Goal: Navigation & Orientation: Go to known website

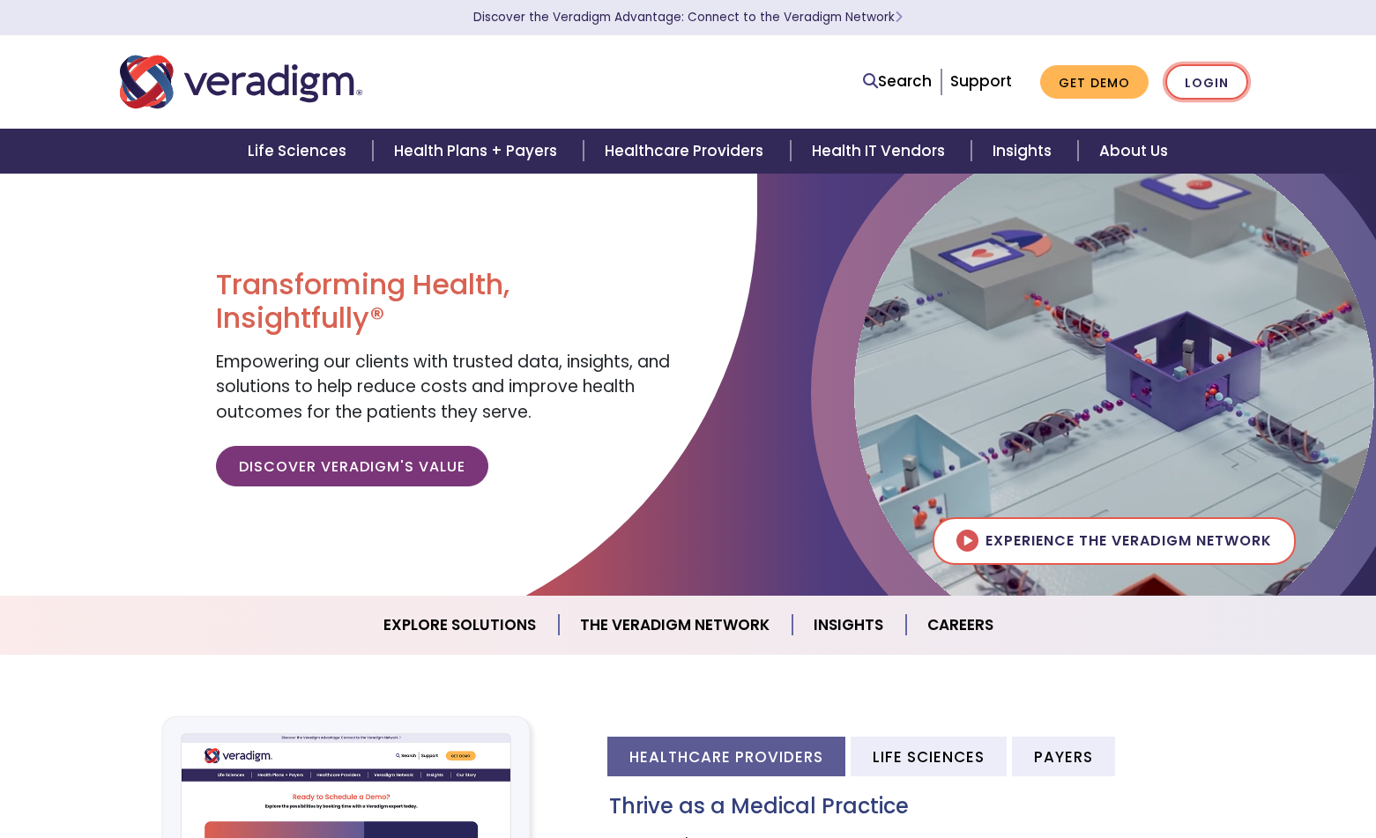
click at [1206, 84] on link "Login" at bounding box center [1206, 82] width 83 height 36
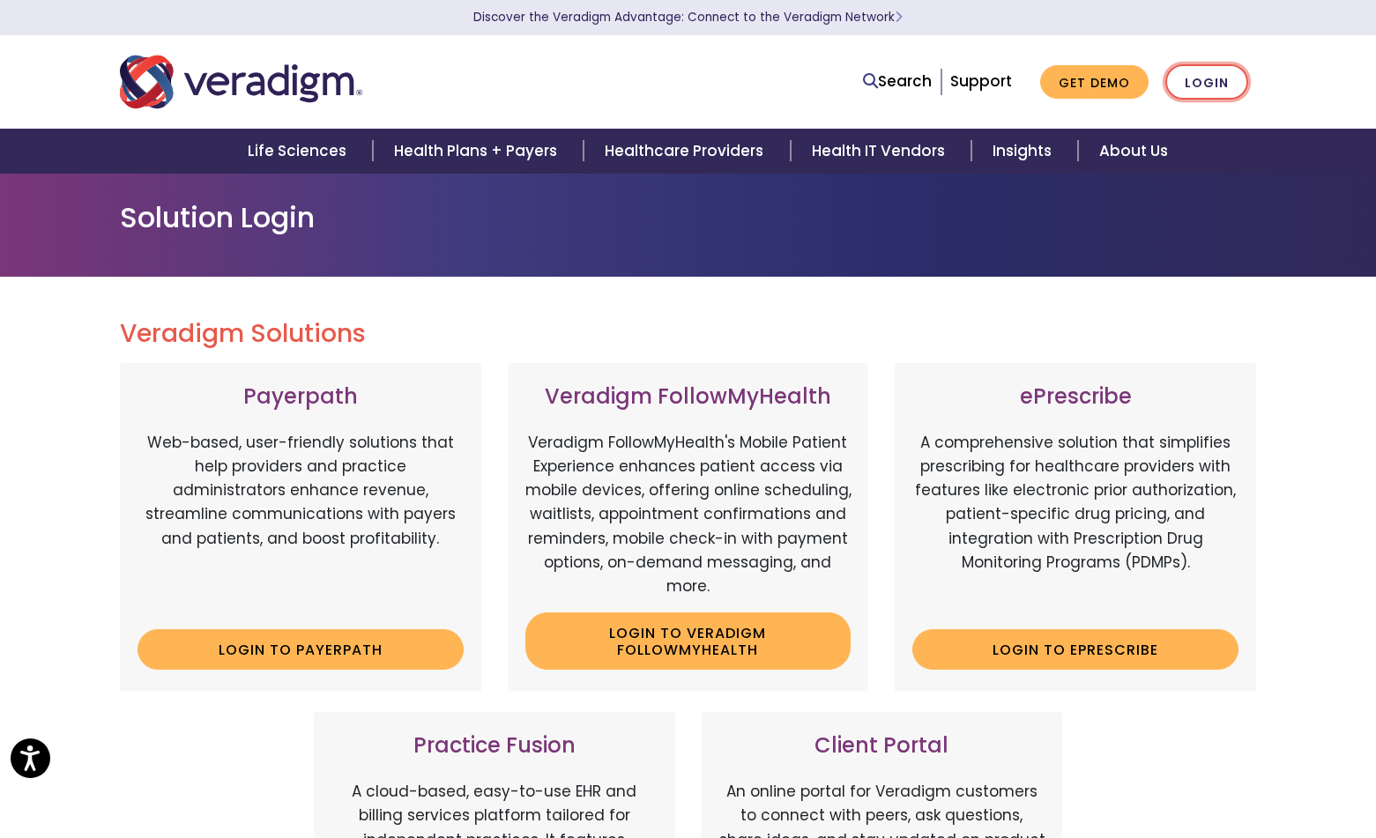
click at [1199, 88] on link "Login" at bounding box center [1206, 82] width 83 height 36
